Goal: Information Seeking & Learning: Compare options

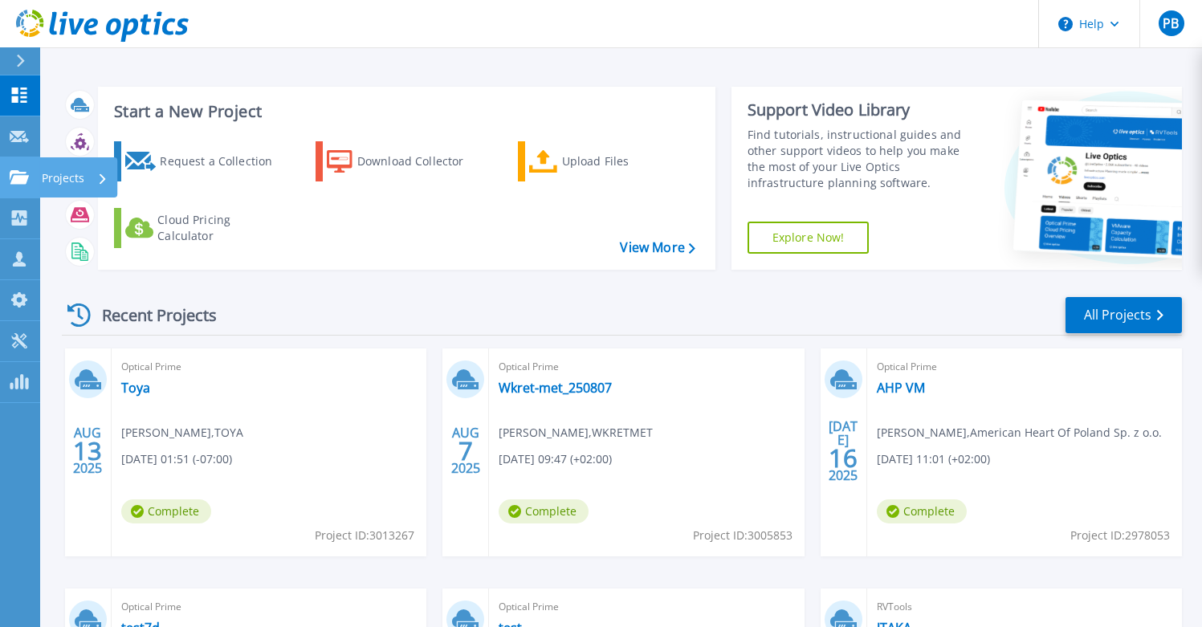
click at [61, 182] on p "Projects" at bounding box center [63, 178] width 43 height 42
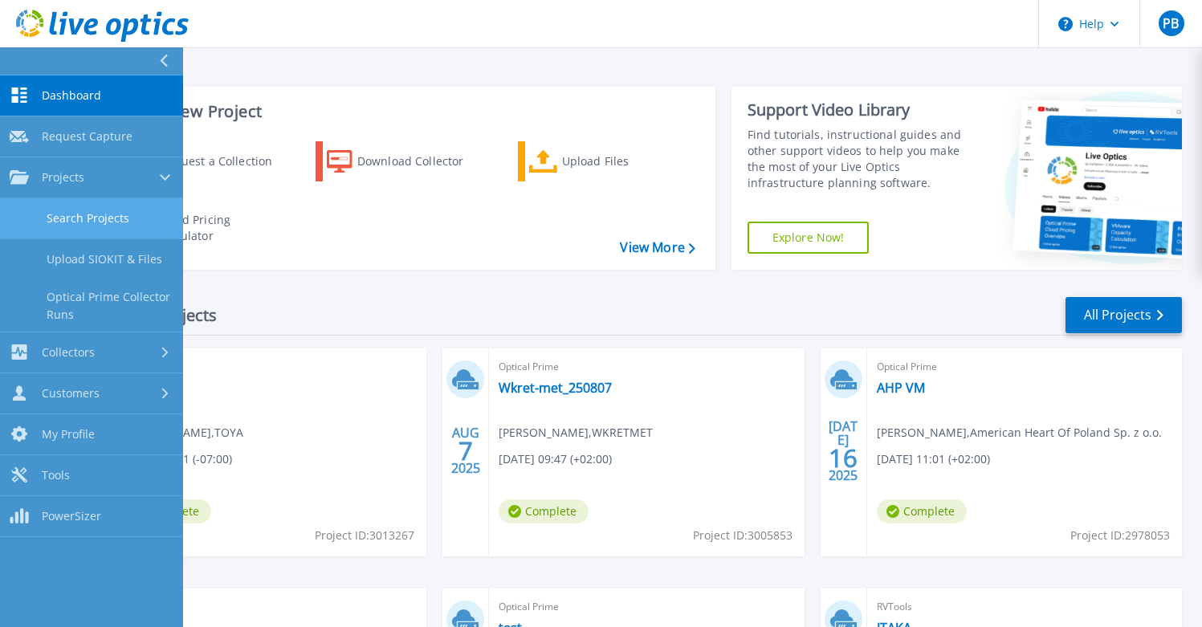
click at [119, 216] on link "Search Projects" at bounding box center [91, 218] width 183 height 41
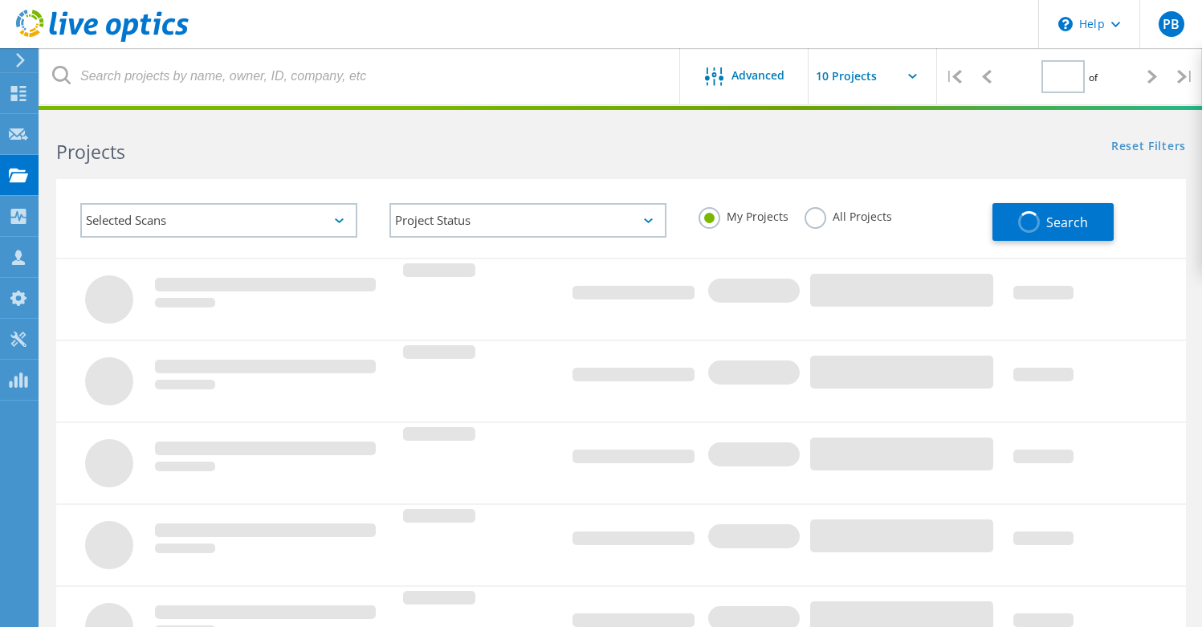
type input "1"
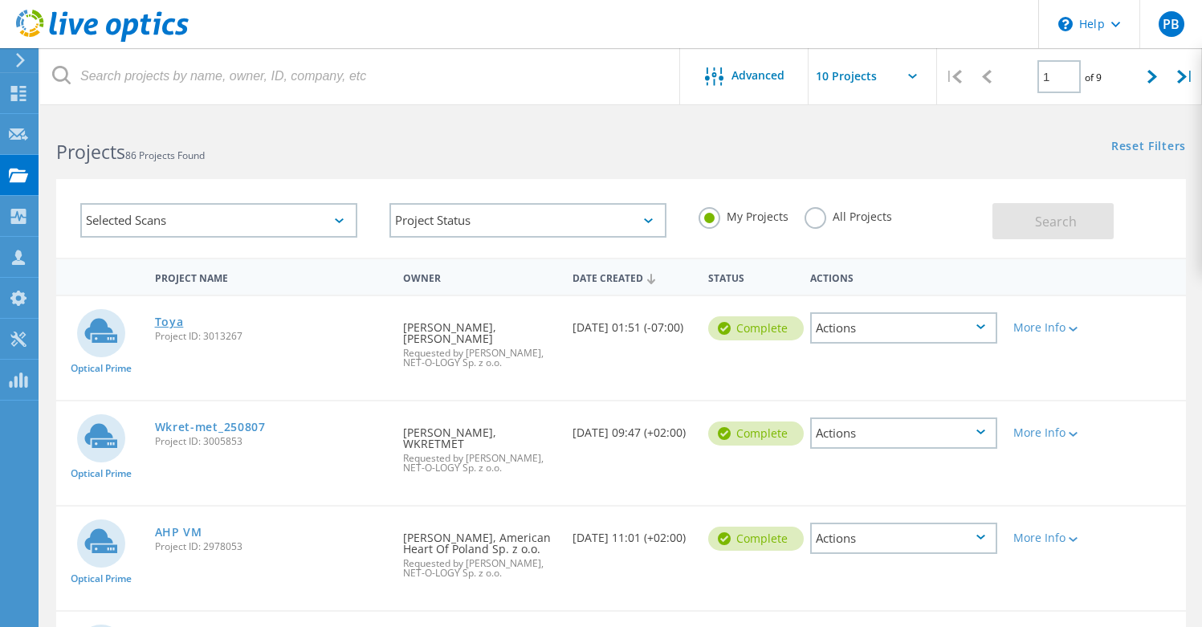
click at [166, 317] on link "Toya" at bounding box center [169, 321] width 29 height 11
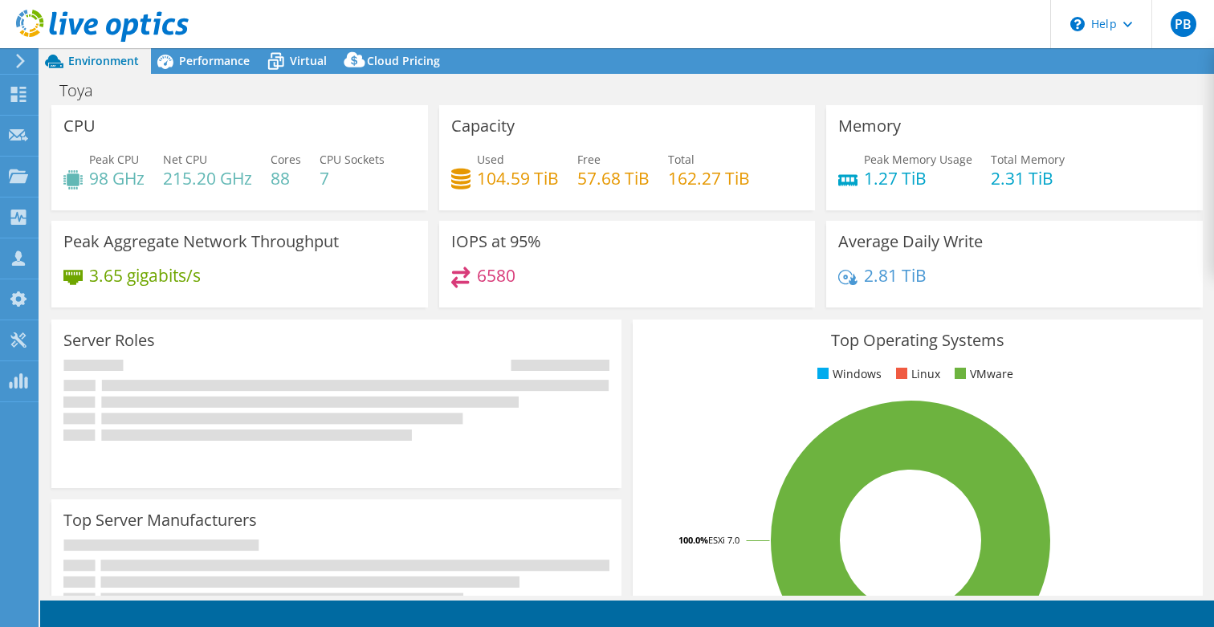
select select "USD"
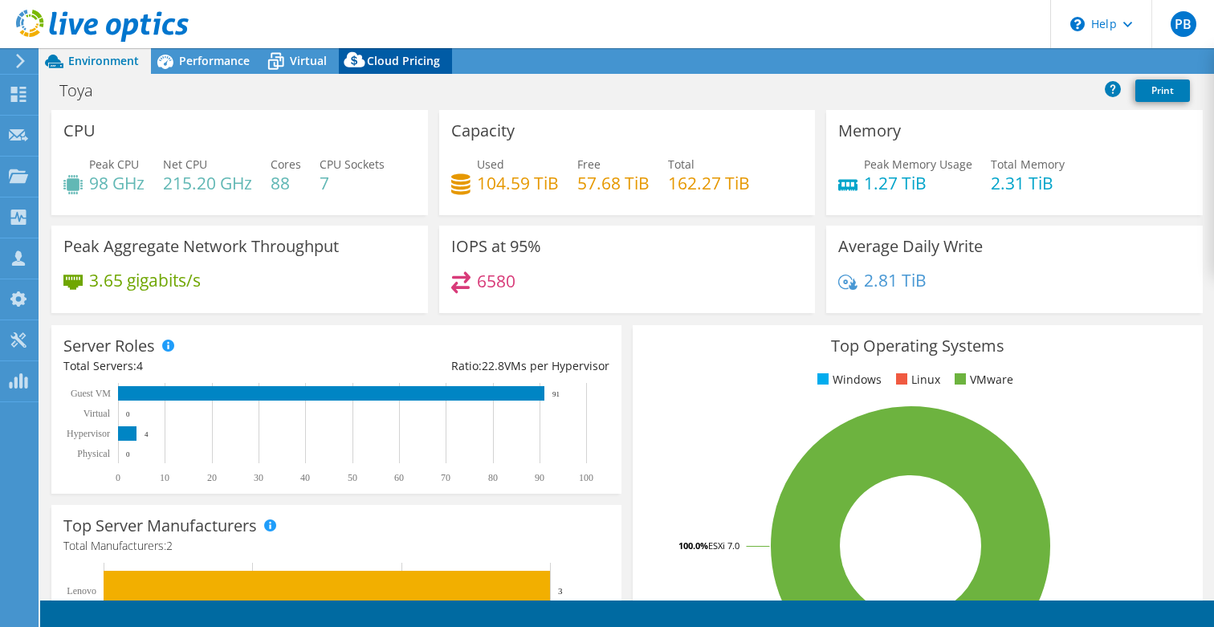
click at [402, 61] on span "Cloud Pricing" at bounding box center [403, 60] width 73 height 15
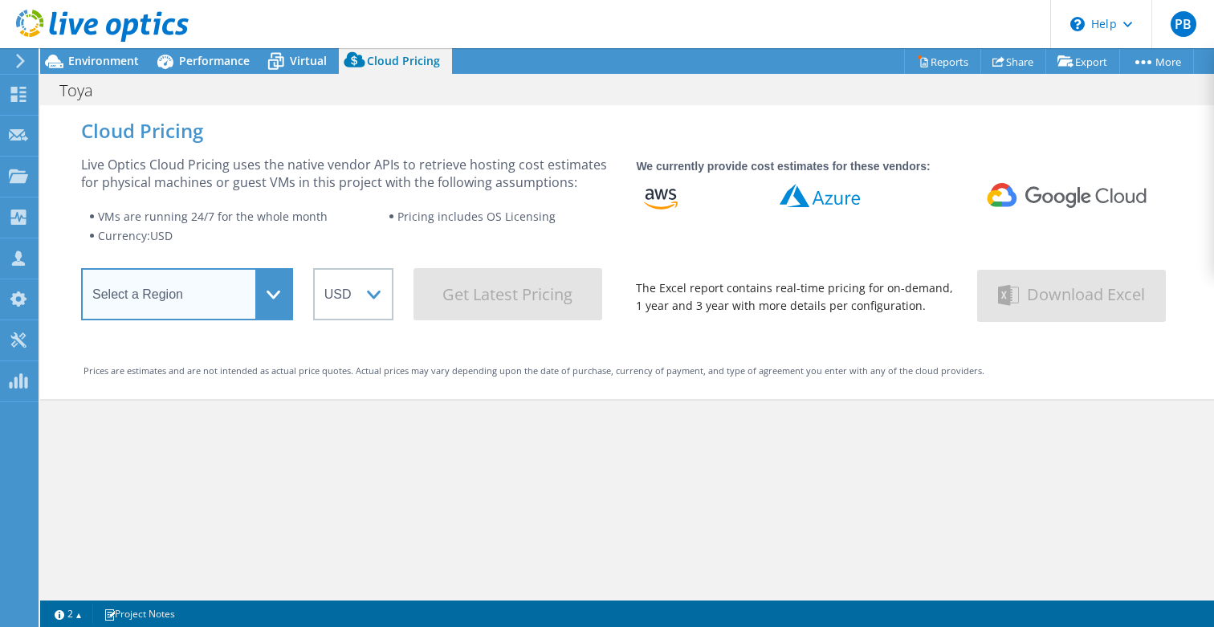
select select "EUFrankfurt"
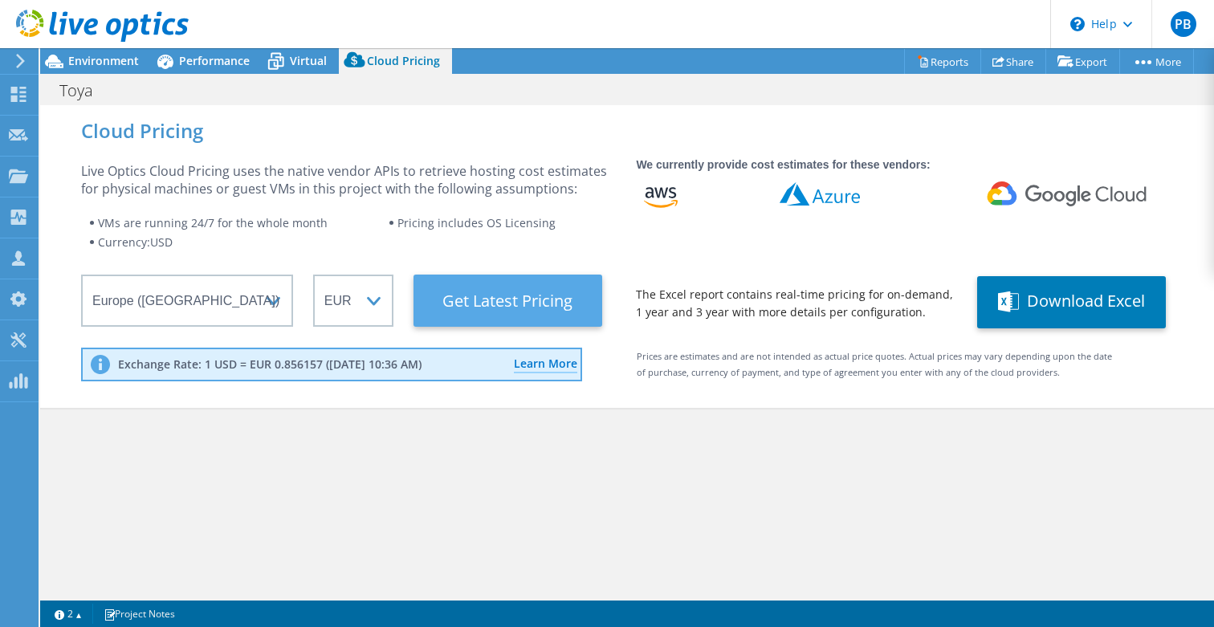
click at [552, 309] on Latest "Get Latest Pricing" at bounding box center [508, 301] width 189 height 52
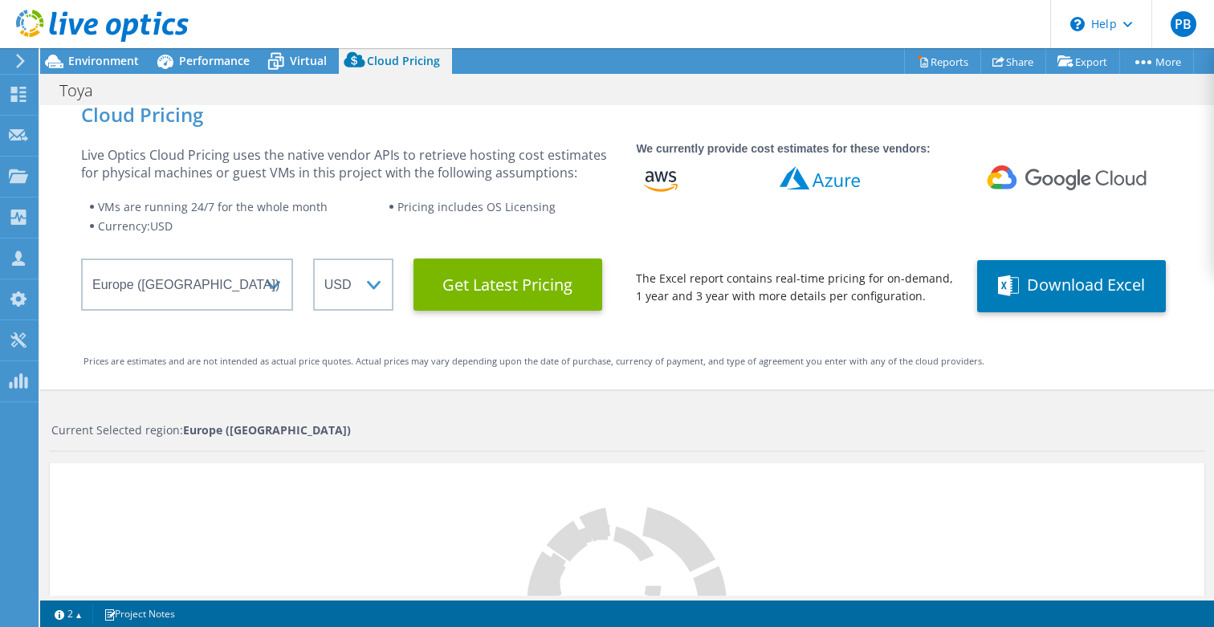
scroll to position [144, 0]
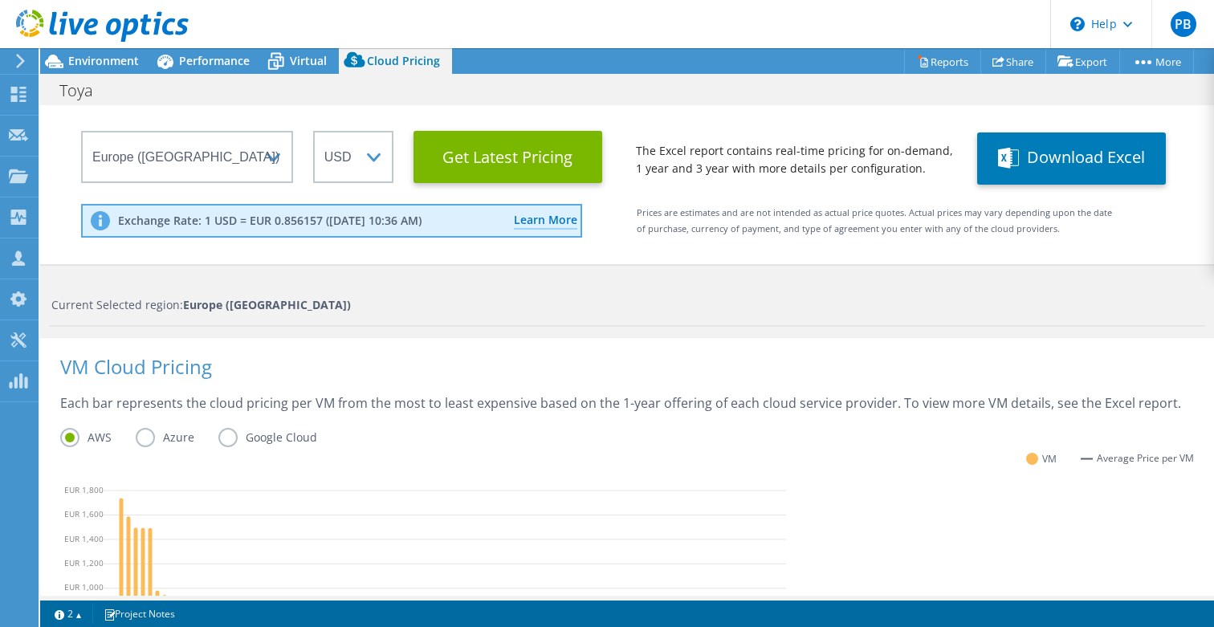
select select "EUR"
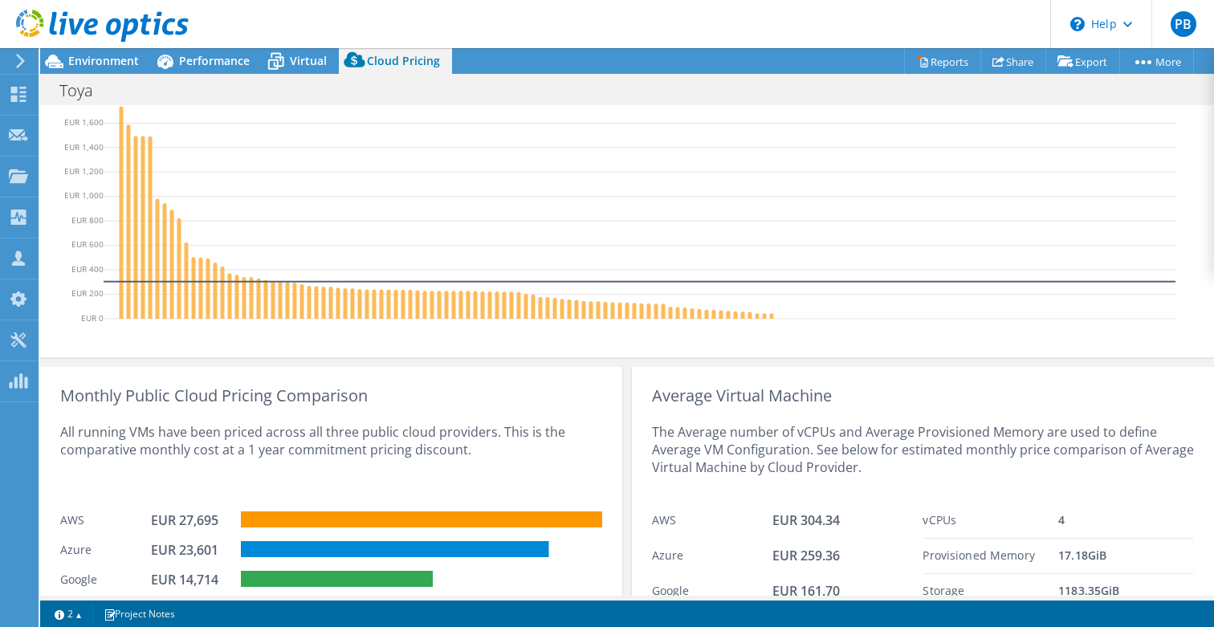
scroll to position [603, 0]
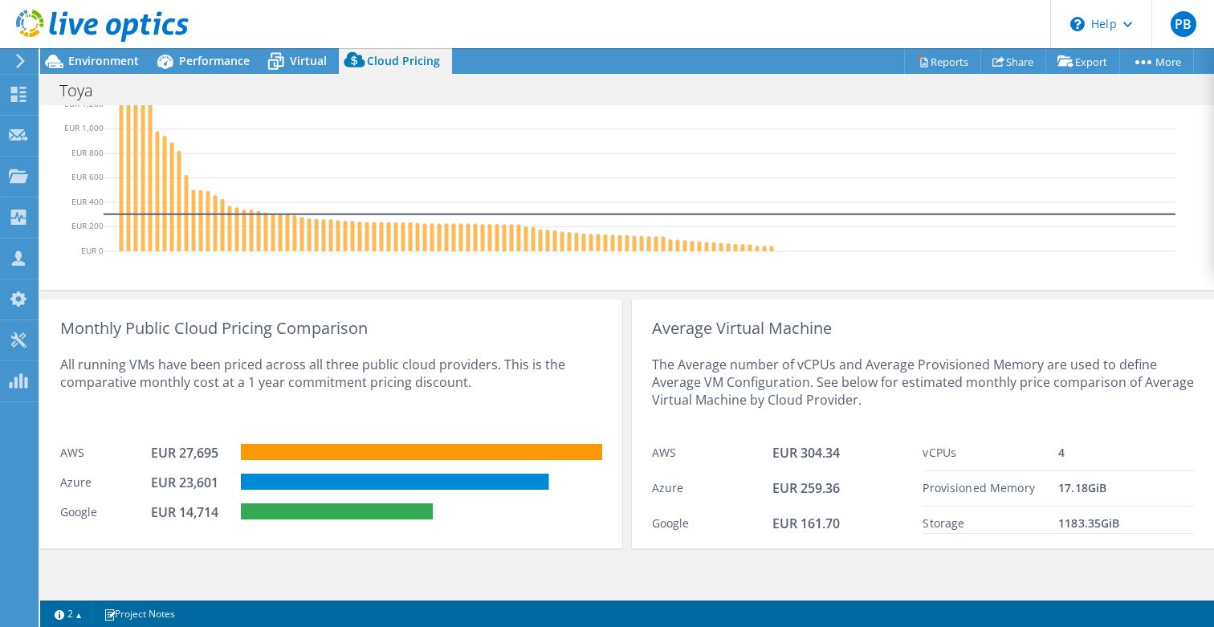
click at [324, 471] on div "Azure EUR 23,601" at bounding box center [331, 481] width 542 height 30
click at [327, 478] on rect at bounding box center [395, 482] width 308 height 16
click at [307, 516] on rect at bounding box center [337, 512] width 192 height 16
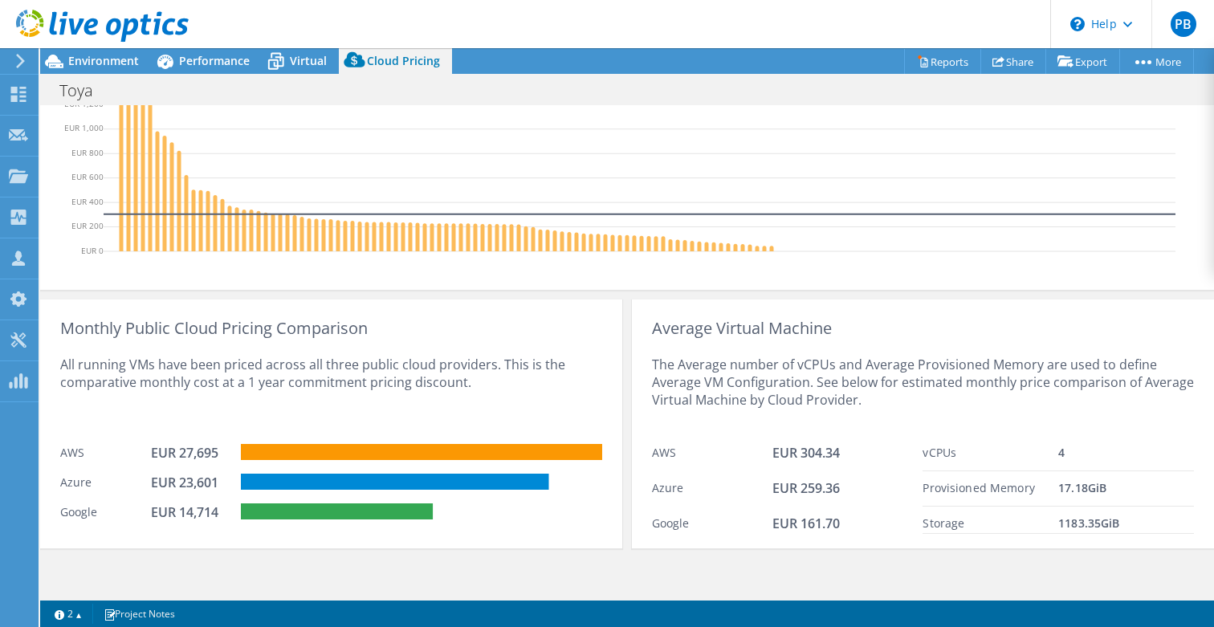
click at [186, 515] on div "EUR 14,714" at bounding box center [191, 513] width 80 height 18
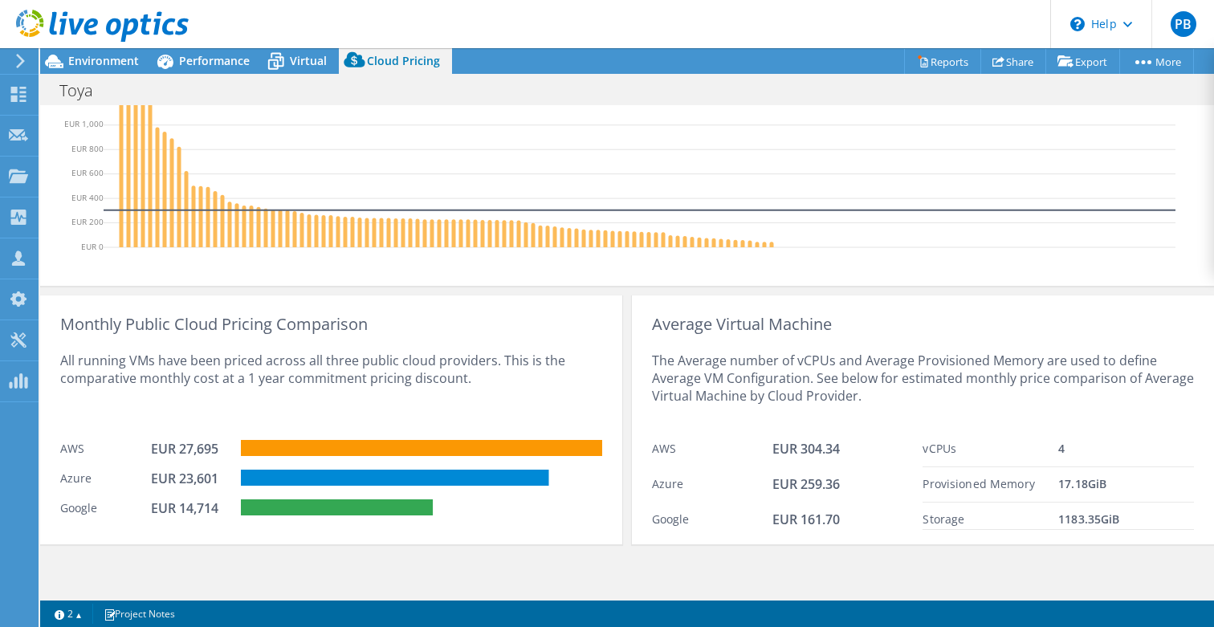
click at [235, 362] on div "All running VMs have been priced across all three public cloud providers. This …" at bounding box center [331, 382] width 542 height 99
click at [189, 512] on div "EUR 14,714" at bounding box center [191, 509] width 80 height 18
click at [181, 511] on div "EUR 14,714" at bounding box center [191, 509] width 80 height 18
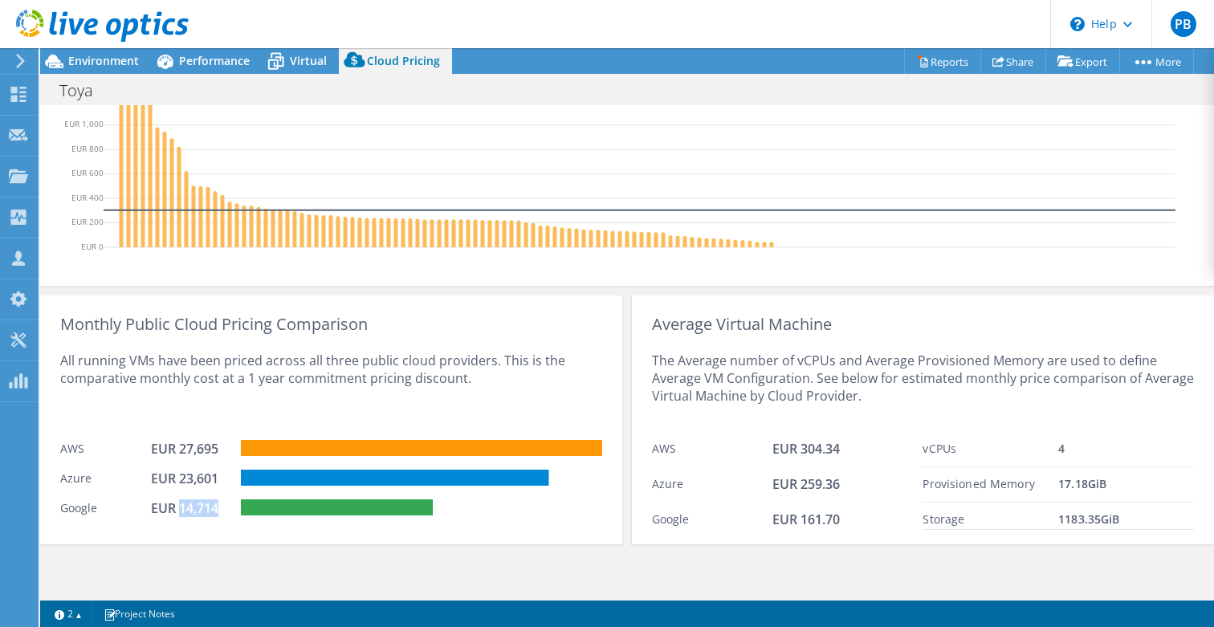
click at [180, 511] on div "EUR 14,714" at bounding box center [191, 509] width 80 height 18
click at [172, 511] on div "EUR 14,714" at bounding box center [191, 509] width 80 height 18
click at [63, 508] on div "Google" at bounding box center [105, 509] width 91 height 18
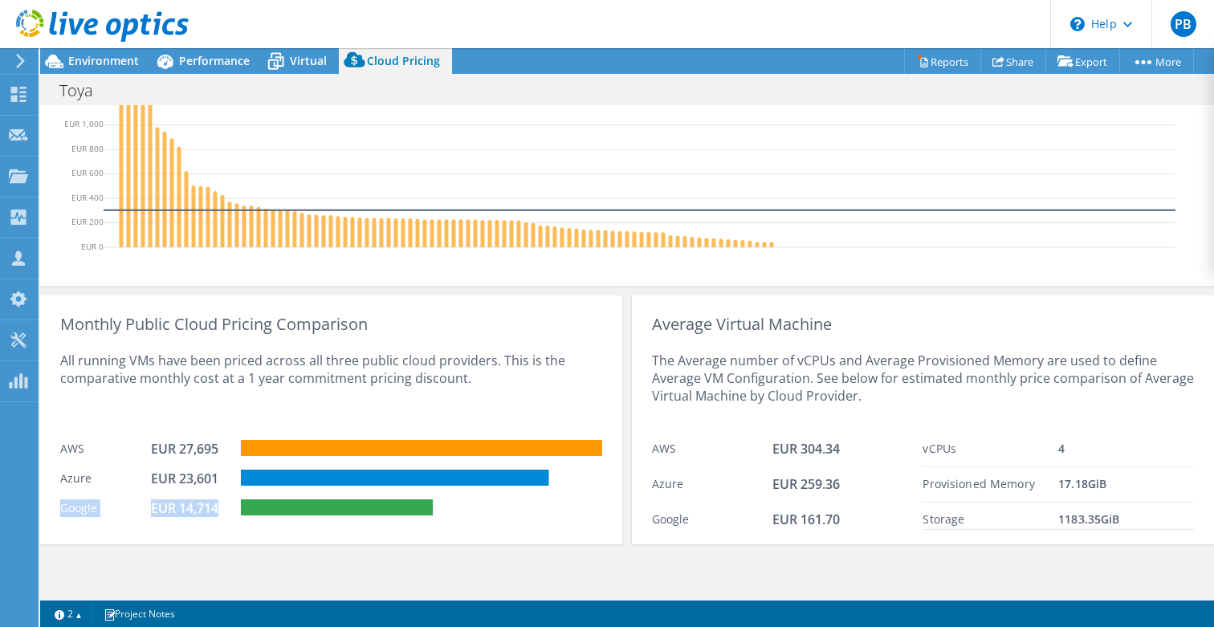
drag, startPoint x: 63, startPoint y: 509, endPoint x: 217, endPoint y: 505, distance: 154.3
click at [217, 505] on div "Google EUR 14,714" at bounding box center [331, 507] width 542 height 30
drag, startPoint x: 59, startPoint y: 443, endPoint x: 584, endPoint y: 518, distance: 530.5
click at [584, 518] on div "Monthly Public Cloud Pricing Comparison All running VMs have been priced across…" at bounding box center [331, 420] width 582 height 249
click at [602, 288] on div "Monthly Public Cloud Pricing Comparison All running VMs have been priced across…" at bounding box center [627, 415] width 1174 height 259
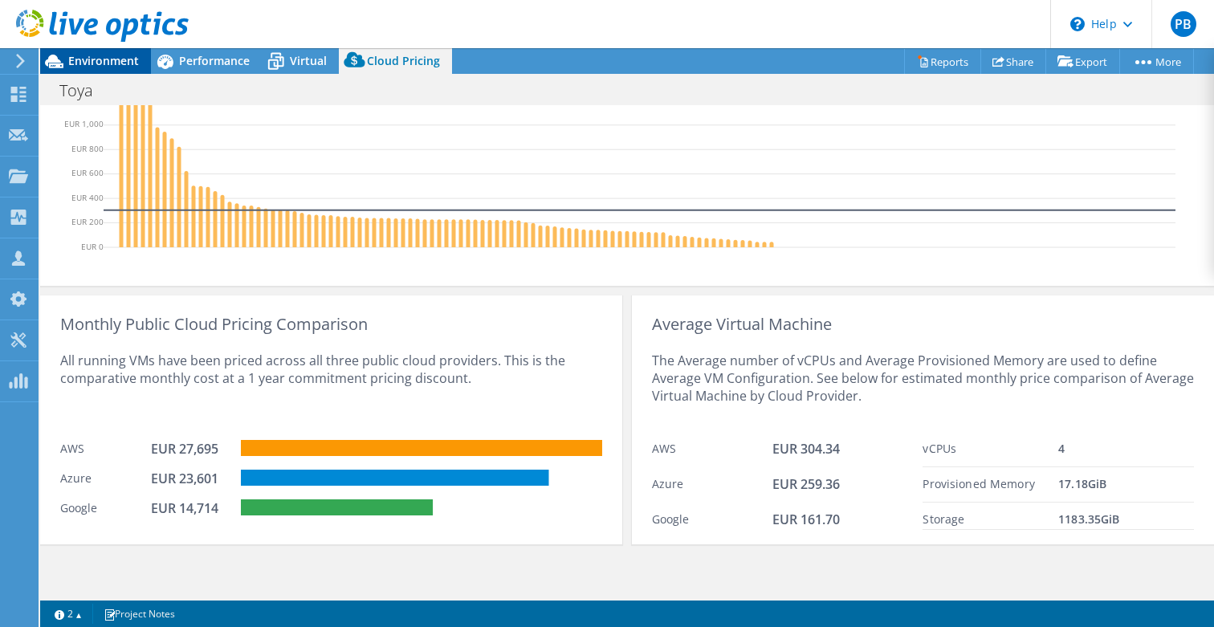
click at [92, 56] on span "Environment" at bounding box center [103, 60] width 71 height 15
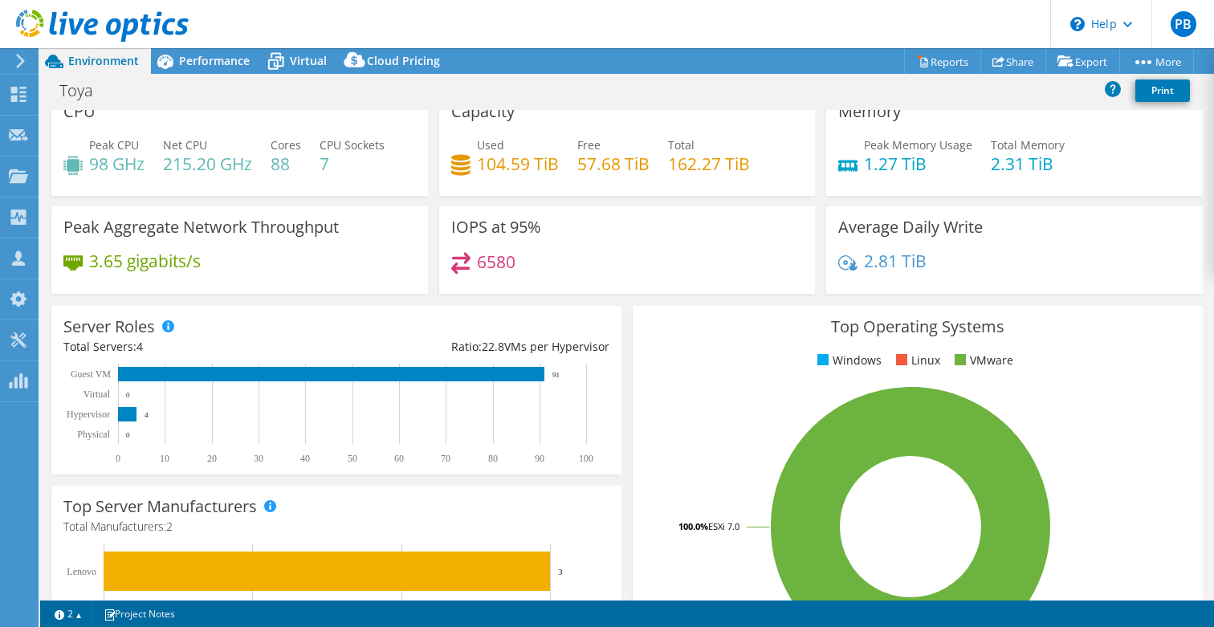
scroll to position [0, 0]
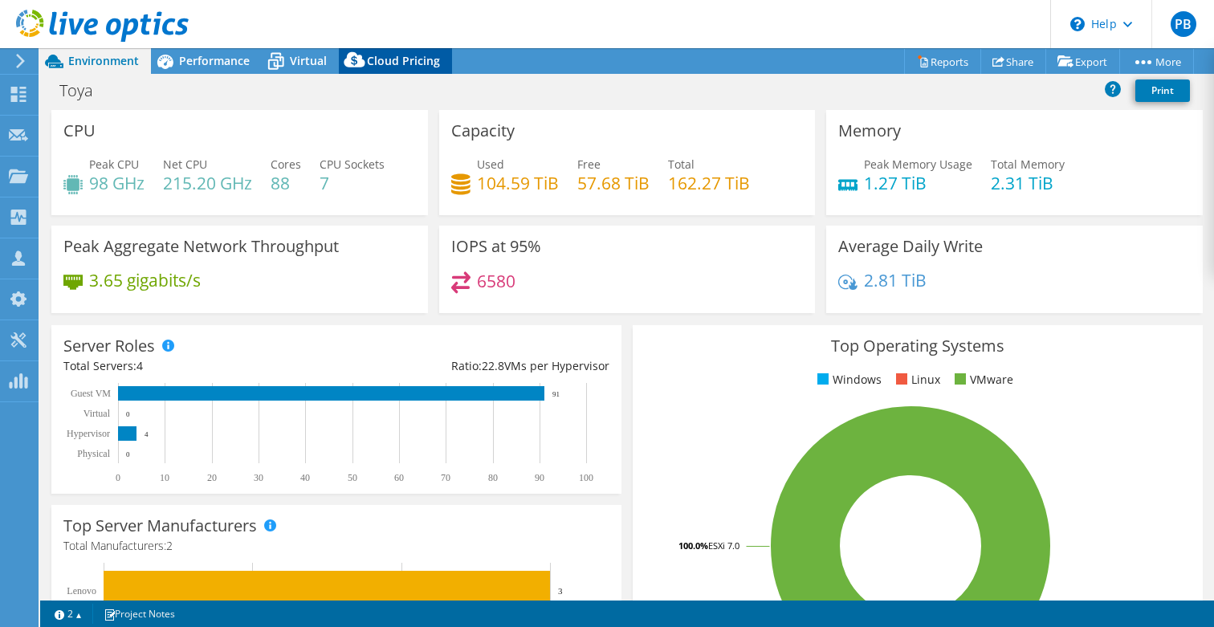
click at [397, 62] on span "Cloud Pricing" at bounding box center [403, 60] width 73 height 15
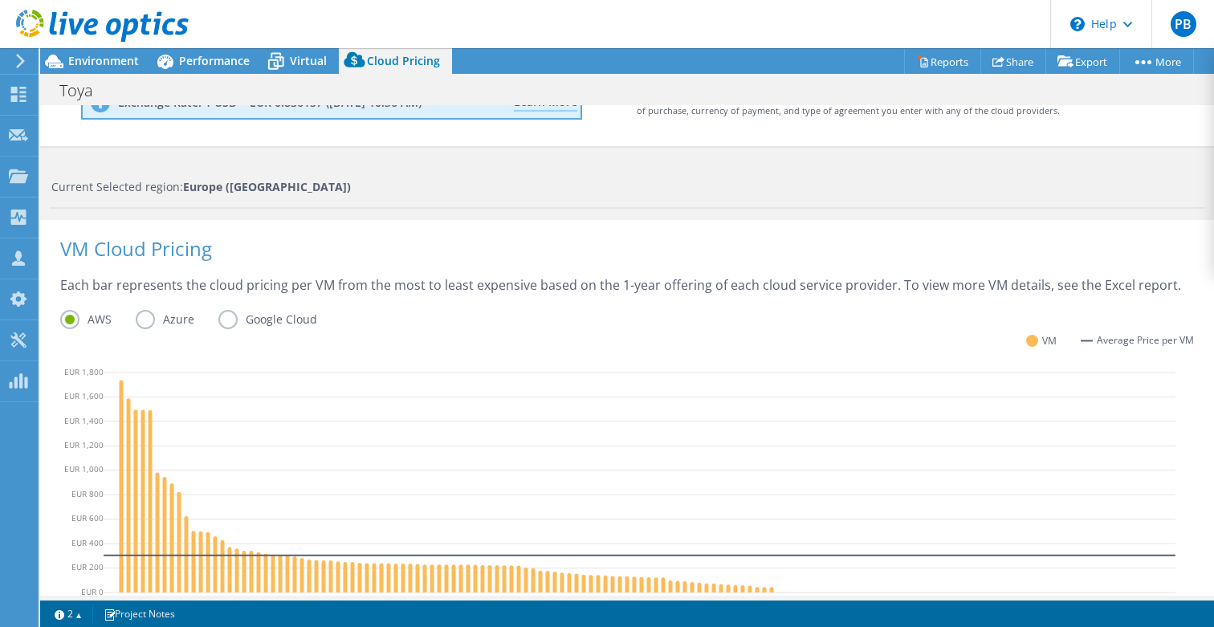
scroll to position [402, 0]
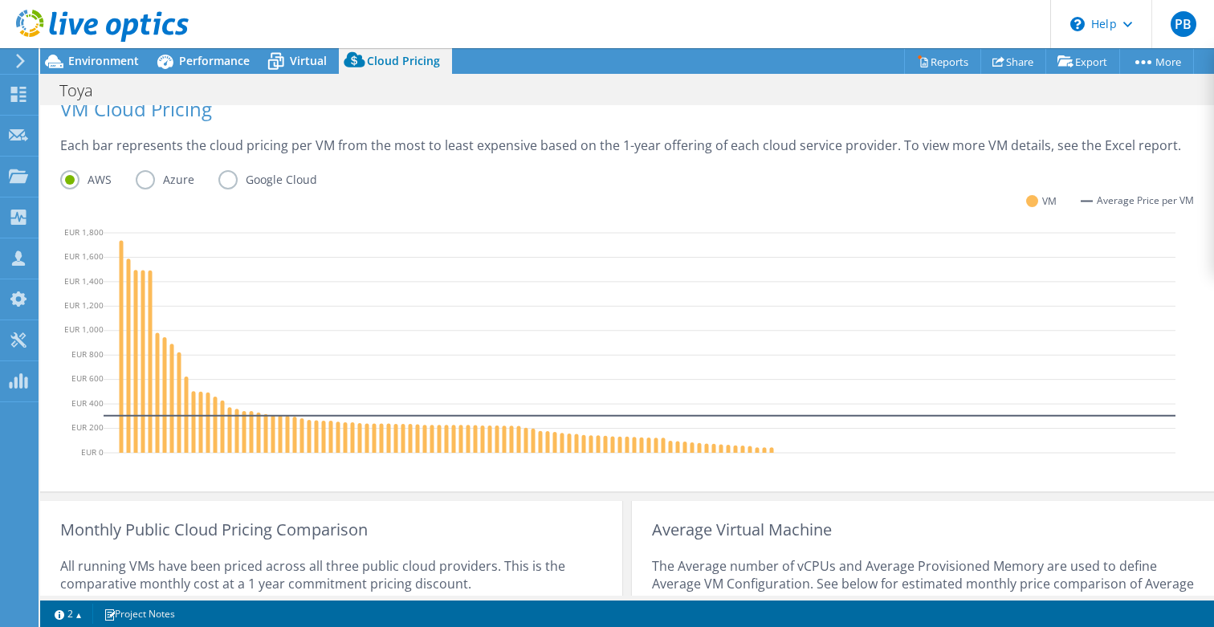
click at [260, 182] on label "Google Cloud" at bounding box center [279, 179] width 123 height 19
click at [0, 0] on input "Google Cloud" at bounding box center [0, 0] width 0 height 0
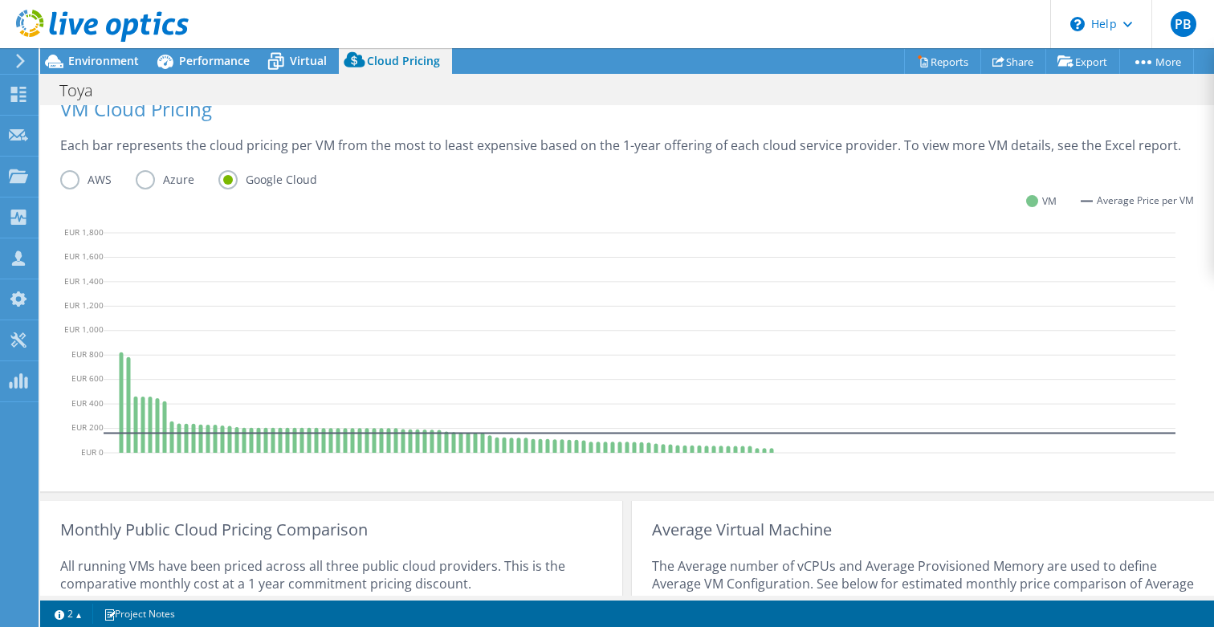
click at [192, 178] on label "Azure" at bounding box center [177, 179] width 83 height 19
click at [0, 0] on input "Azure" at bounding box center [0, 0] width 0 height 0
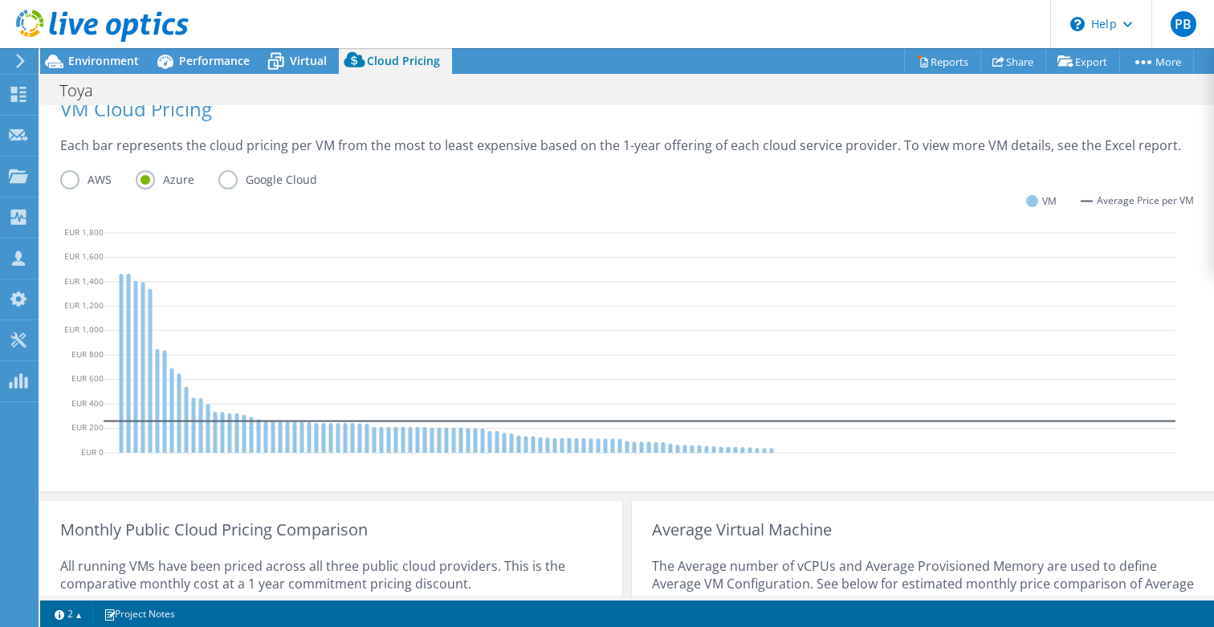
click at [69, 182] on label "AWS" at bounding box center [97, 179] width 75 height 19
click at [0, 0] on input "AWS" at bounding box center [0, 0] width 0 height 0
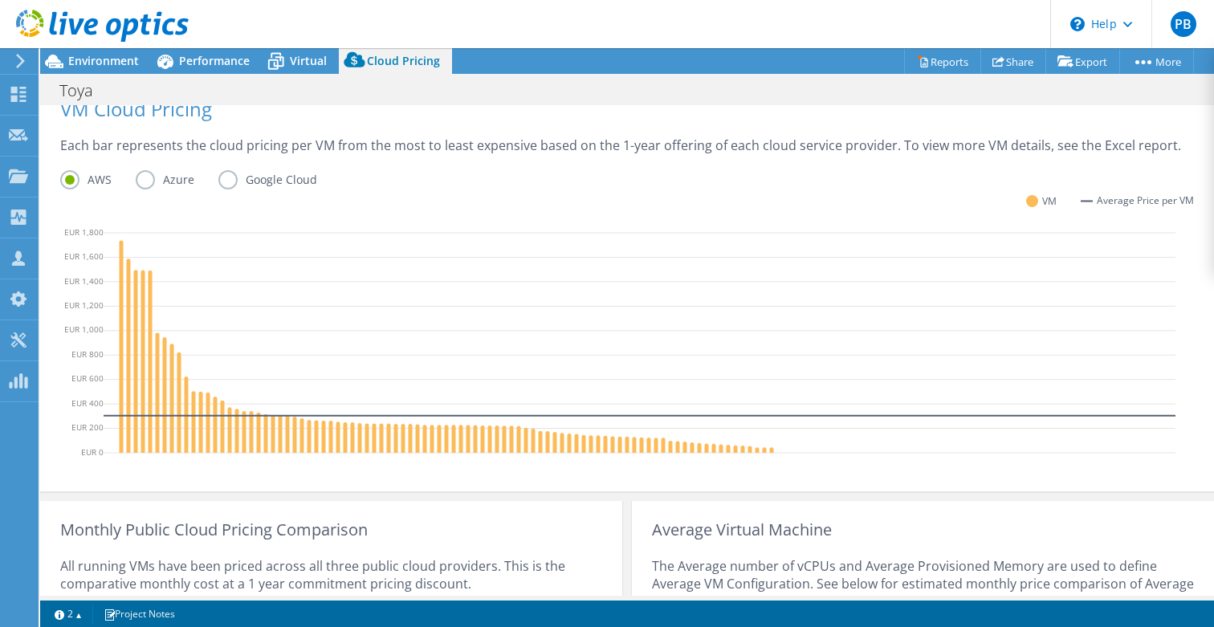
click at [231, 175] on label "Google Cloud" at bounding box center [279, 179] width 123 height 19
click at [0, 0] on input "Google Cloud" at bounding box center [0, 0] width 0 height 0
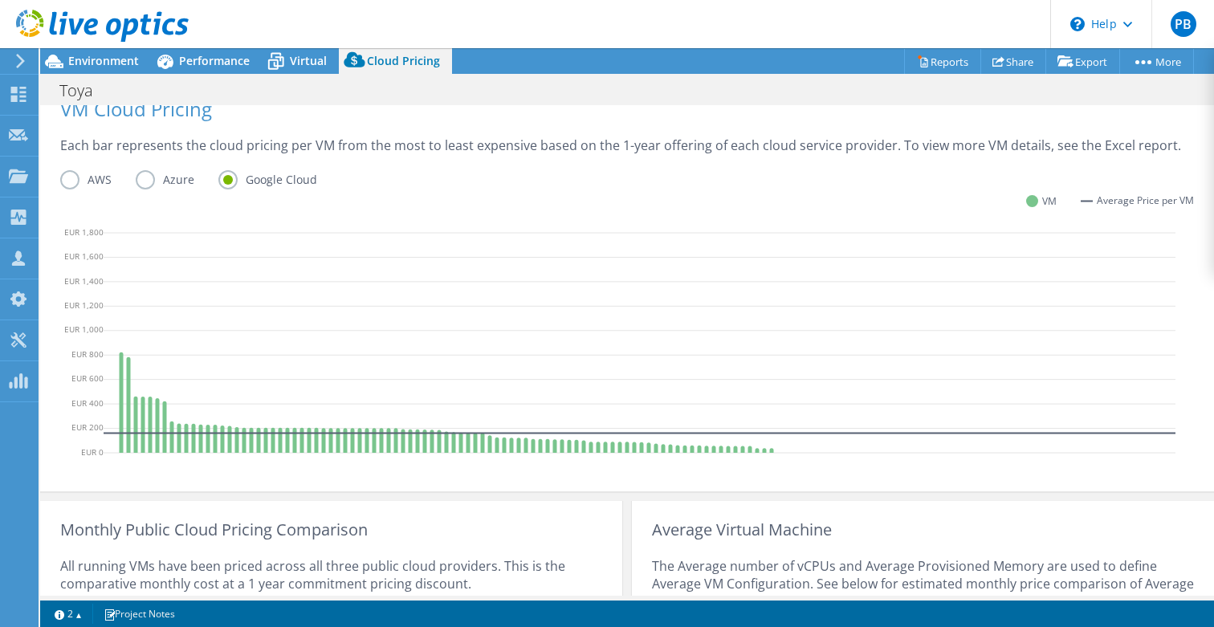
click at [77, 180] on label "AWS" at bounding box center [97, 179] width 75 height 19
click at [0, 0] on input "AWS" at bounding box center [0, 0] width 0 height 0
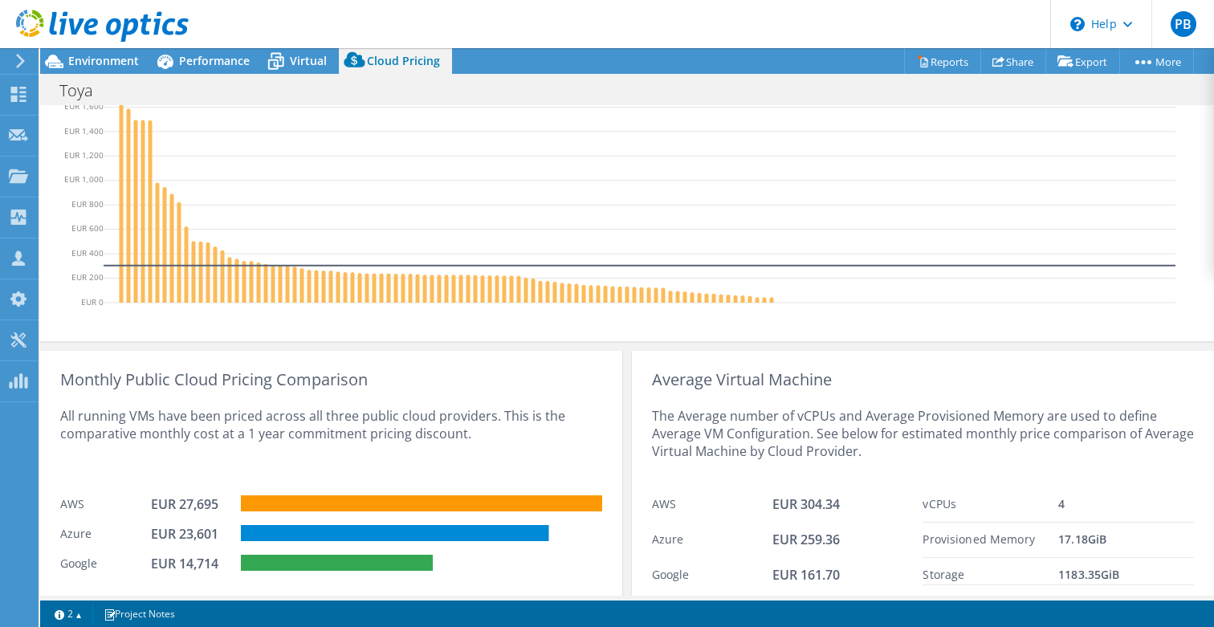
scroll to position [607, 0]
